Goal: Information Seeking & Learning: Find specific fact

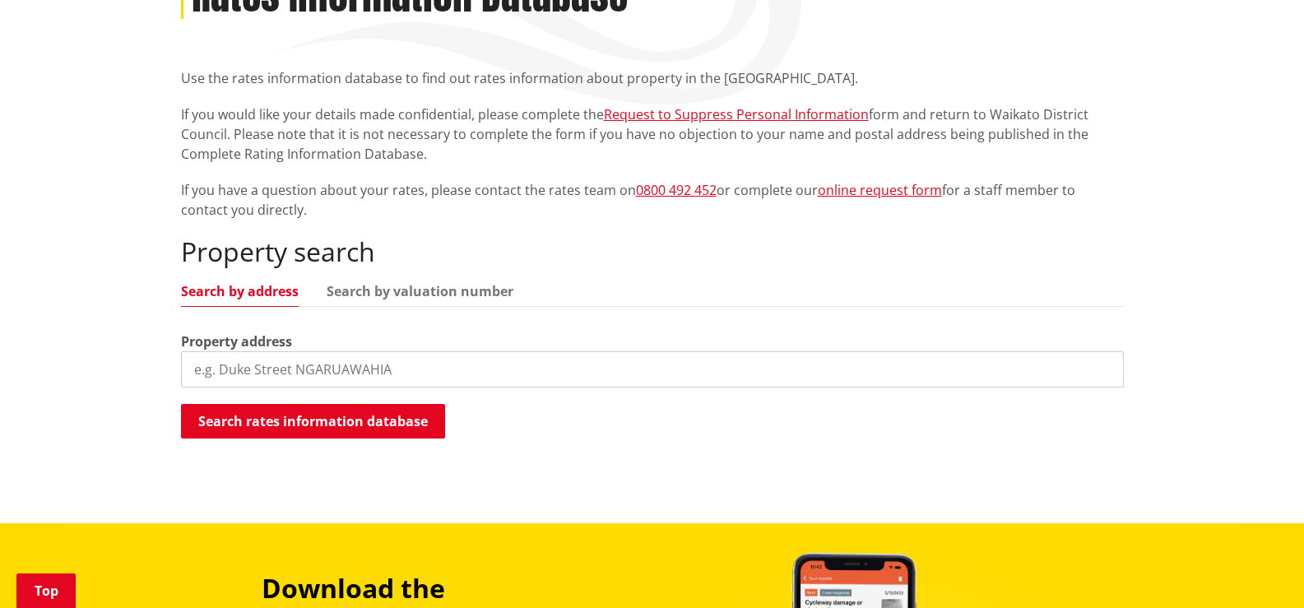
scroll to position [262, 0]
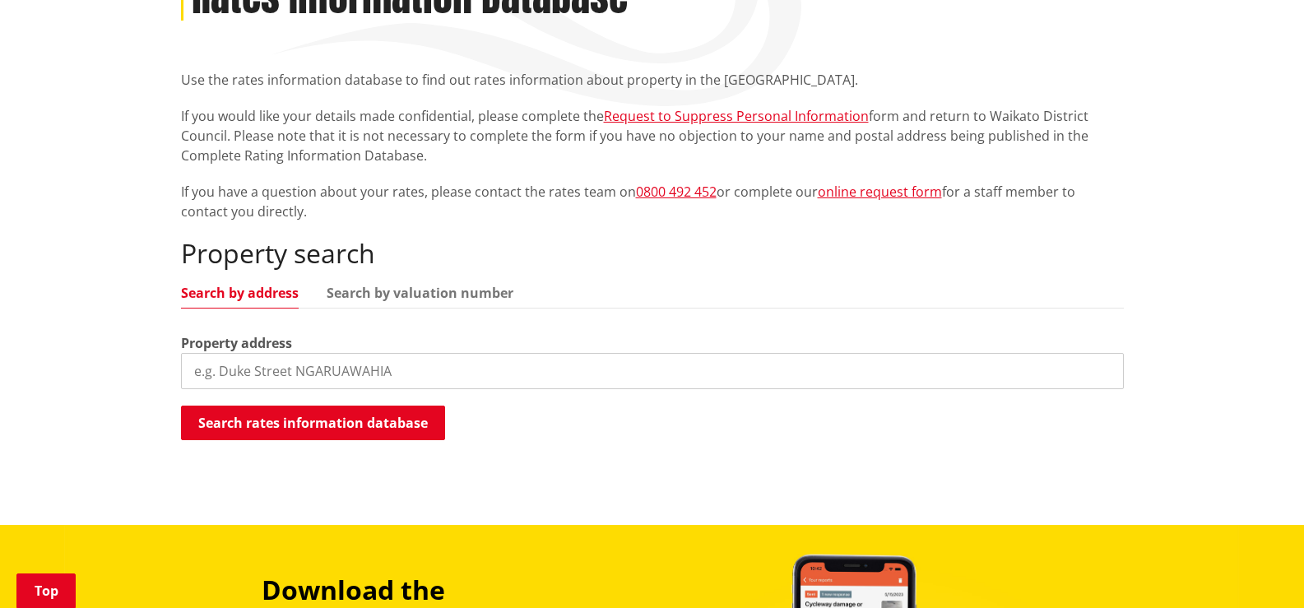
click at [441, 367] on input "search" at bounding box center [652, 371] width 943 height 36
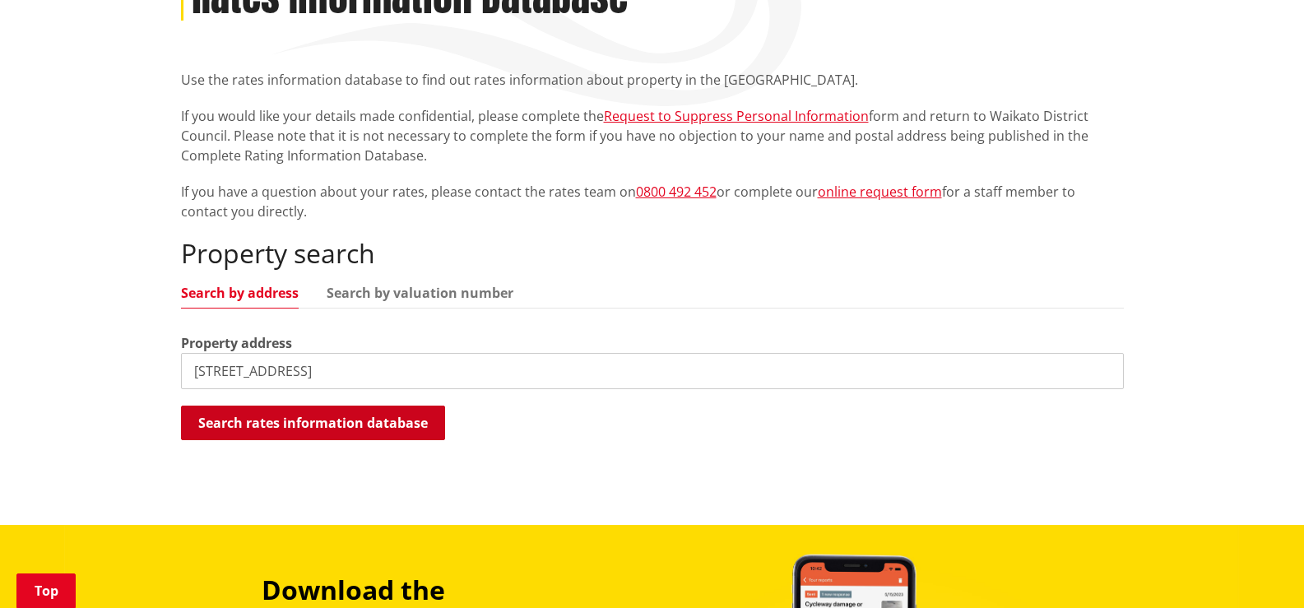
type input "[STREET_ADDRESS]"
drag, startPoint x: 371, startPoint y: 423, endPoint x: 365, endPoint y: 429, distance: 8.7
click at [370, 424] on button "Search rates information database" at bounding box center [313, 423] width 264 height 35
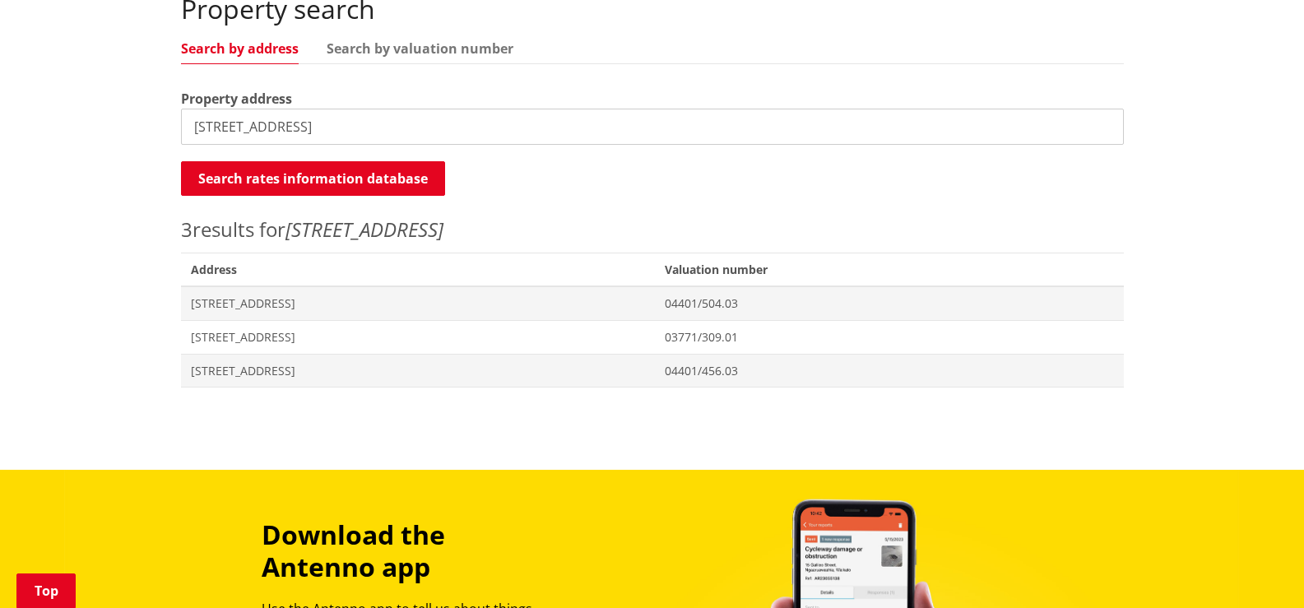
scroll to position [509, 0]
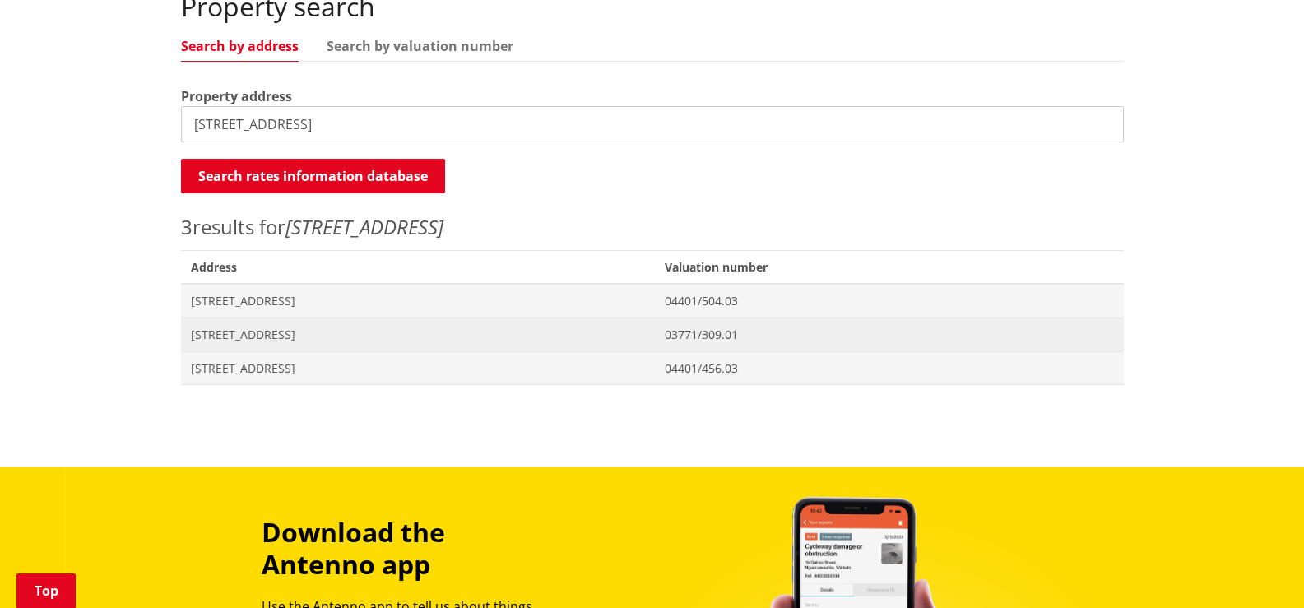
click at [295, 336] on span "[STREET_ADDRESS]" at bounding box center [418, 335] width 455 height 16
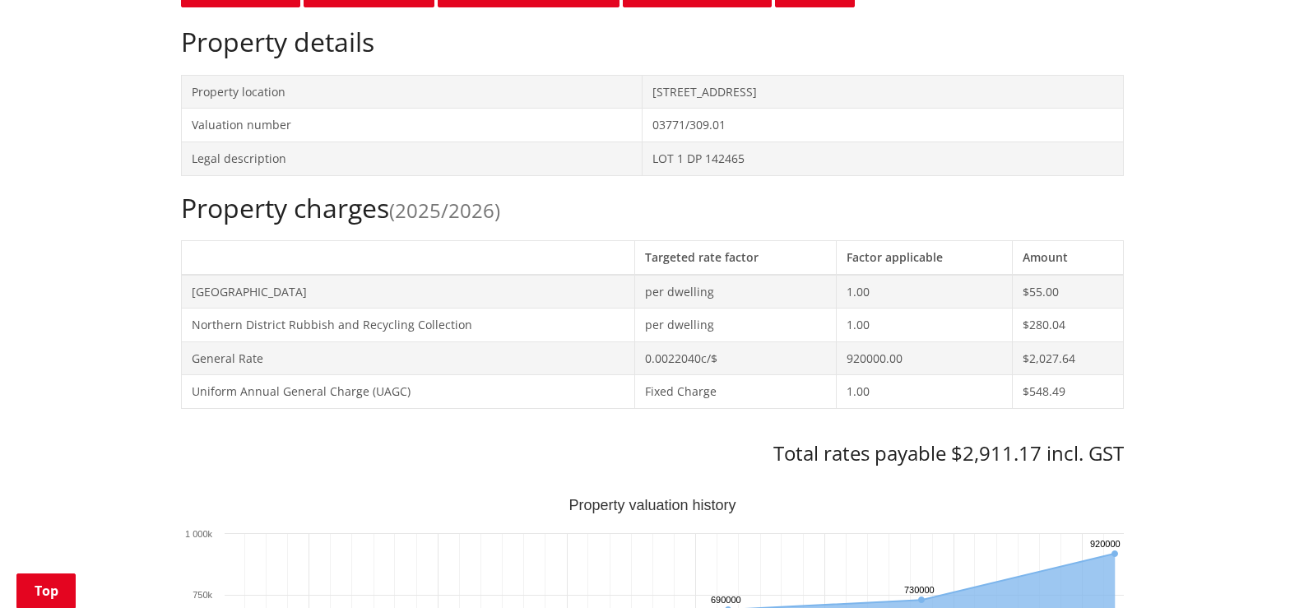
scroll to position [588, 0]
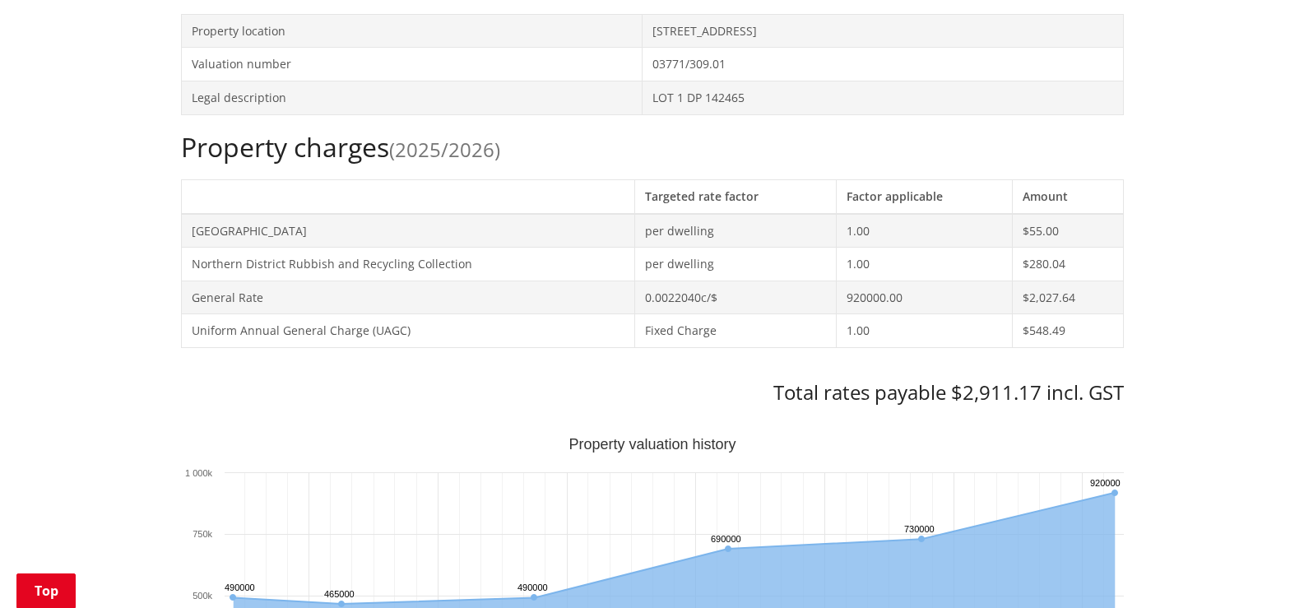
click at [965, 395] on h3 "Total rates payable $2,911.17 incl. GST" at bounding box center [652, 393] width 943 height 24
drag, startPoint x: 955, startPoint y: 392, endPoint x: 1037, endPoint y: 388, distance: 81.5
click at [1037, 388] on h3 "Total rates payable $2,911.17 incl. GST" at bounding box center [652, 393] width 943 height 24
copy h3 "$2,911.17"
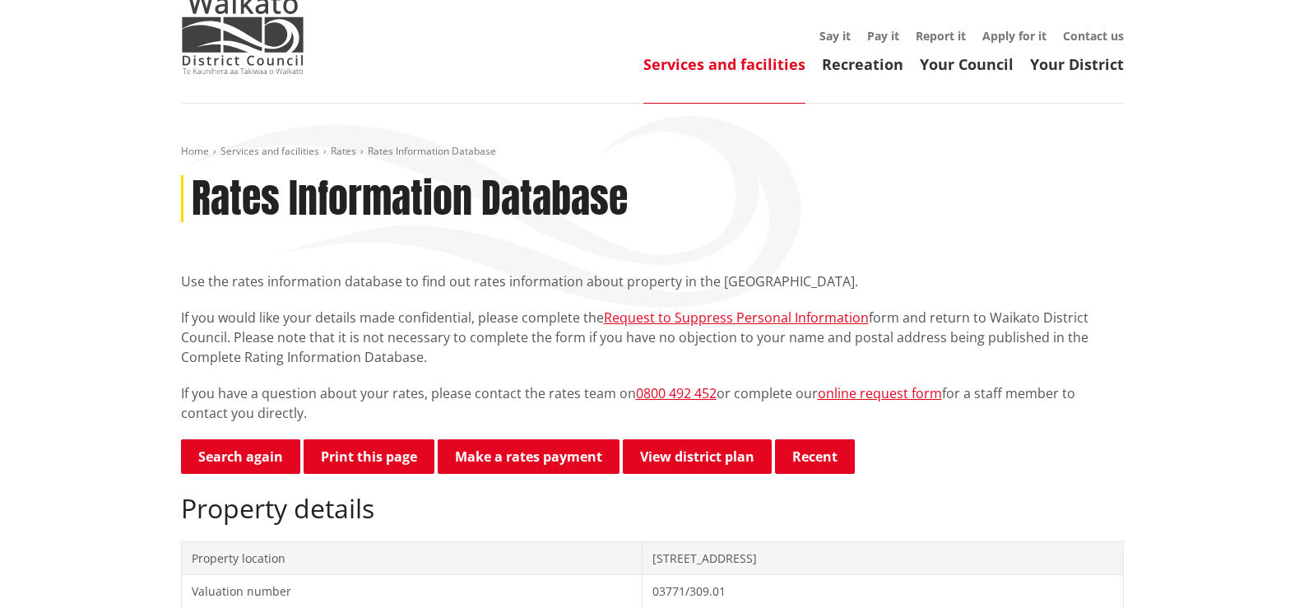
scroll to position [39, 0]
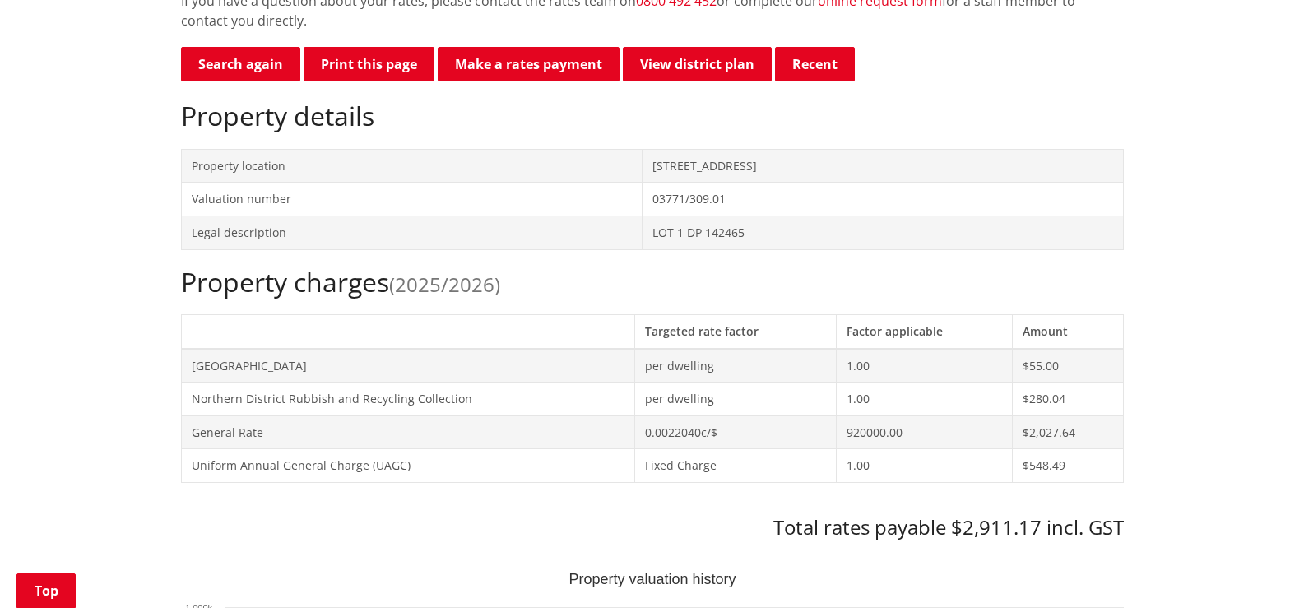
scroll to position [358, 0]
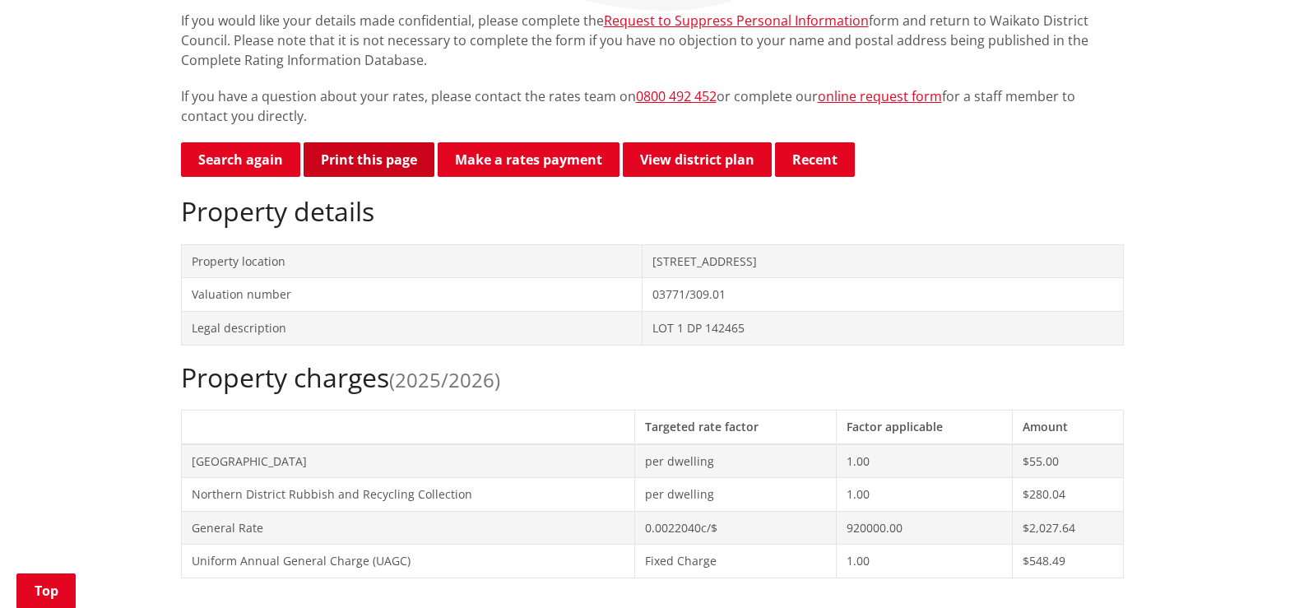
click at [374, 164] on button "Print this page" at bounding box center [369, 159] width 131 height 35
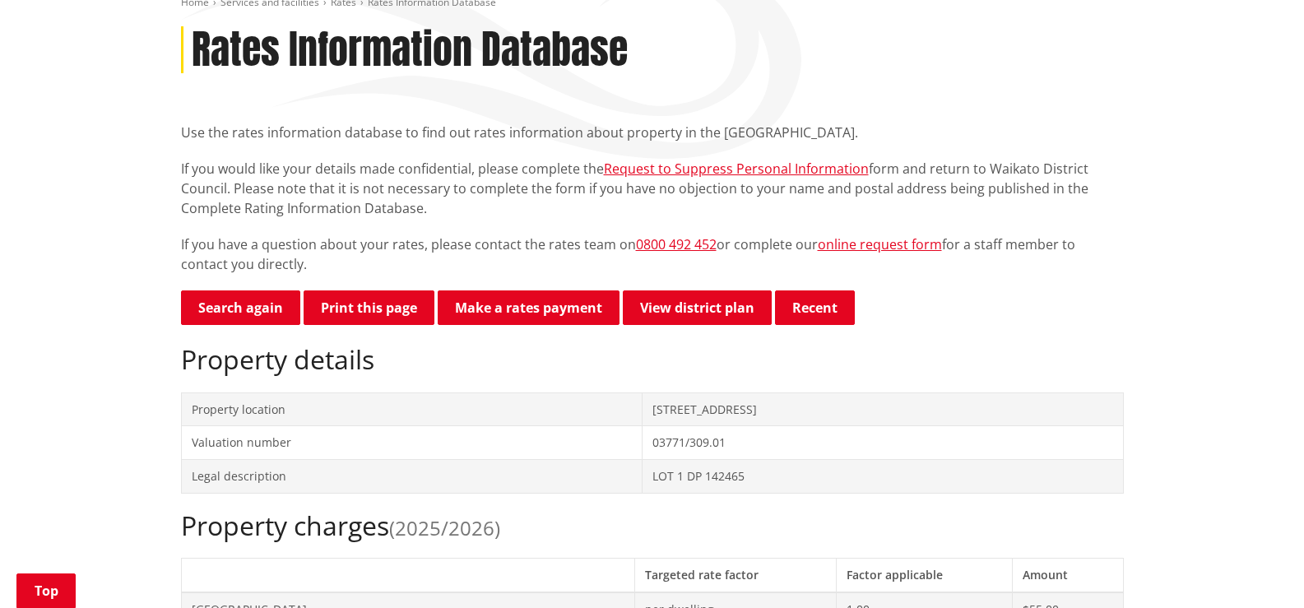
scroll to position [227, 0]
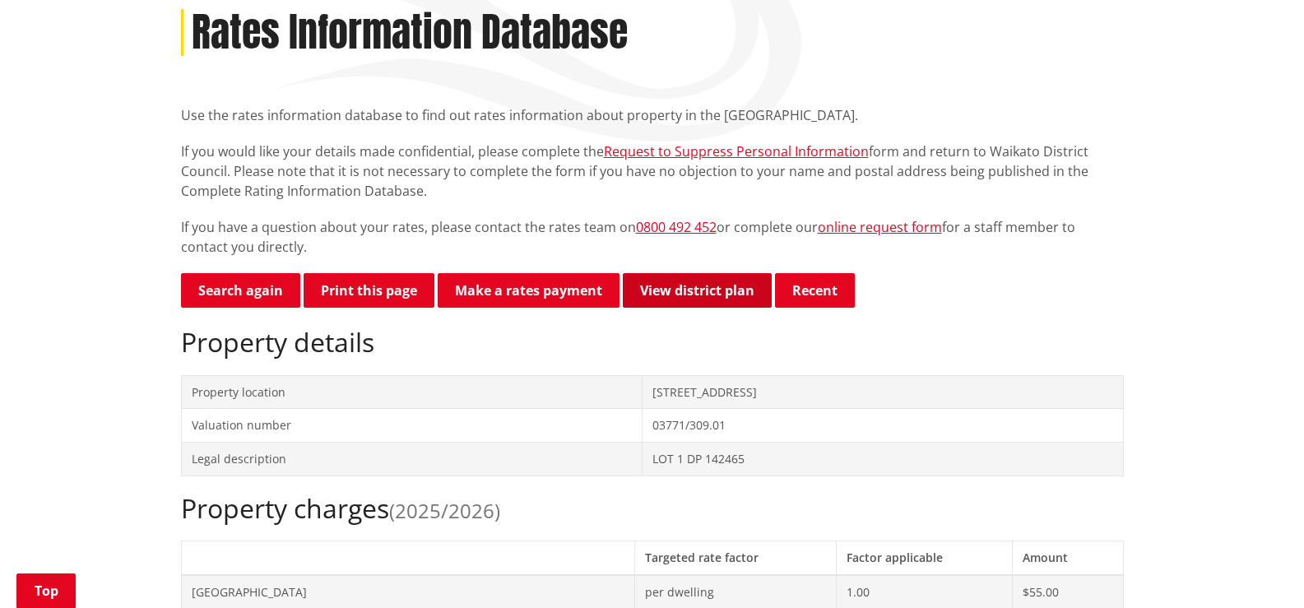
click at [717, 290] on link "View district plan" at bounding box center [697, 290] width 149 height 35
